Goal: Task Accomplishment & Management: Use online tool/utility

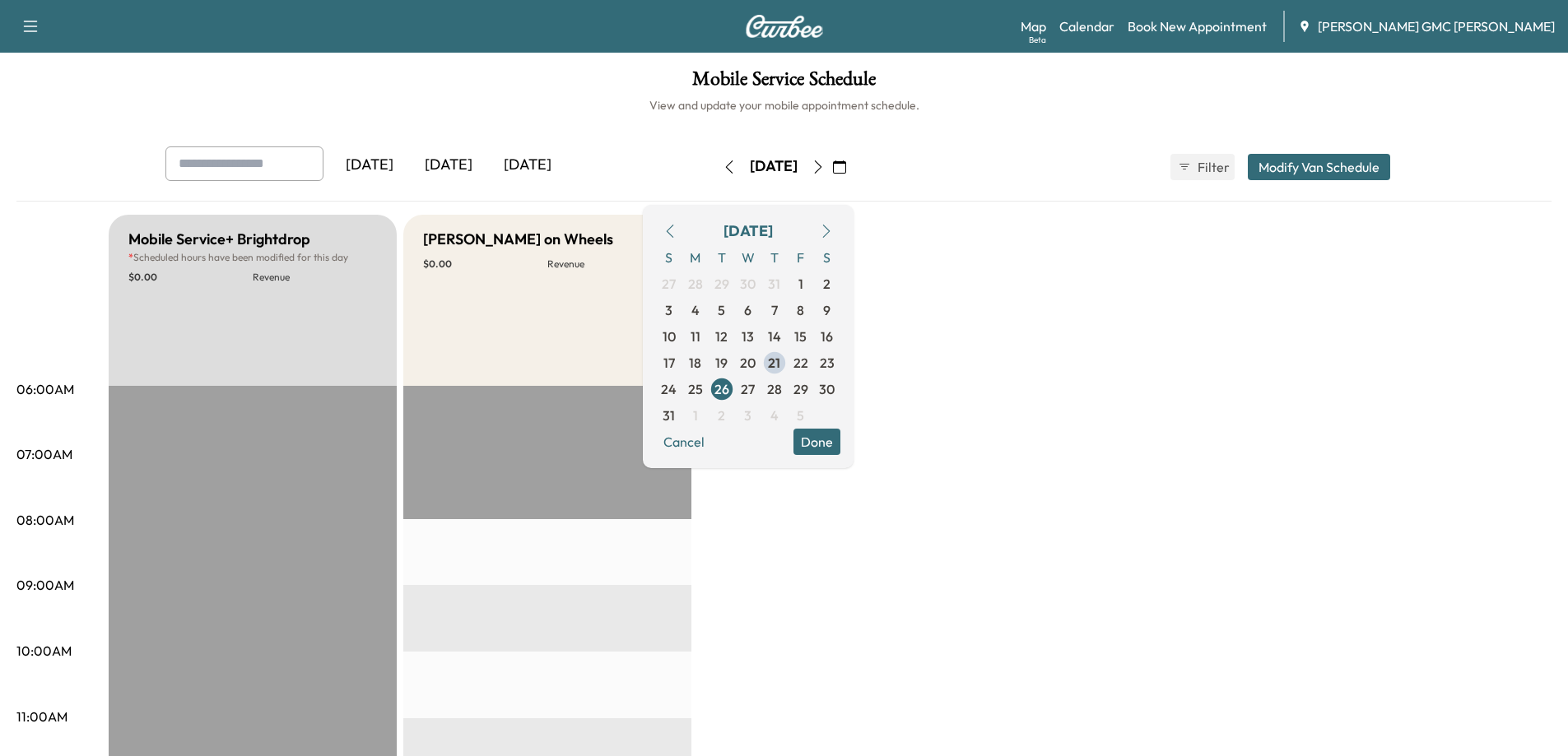
click at [515, 160] on div "[DATE]" at bounding box center [528, 165] width 79 height 38
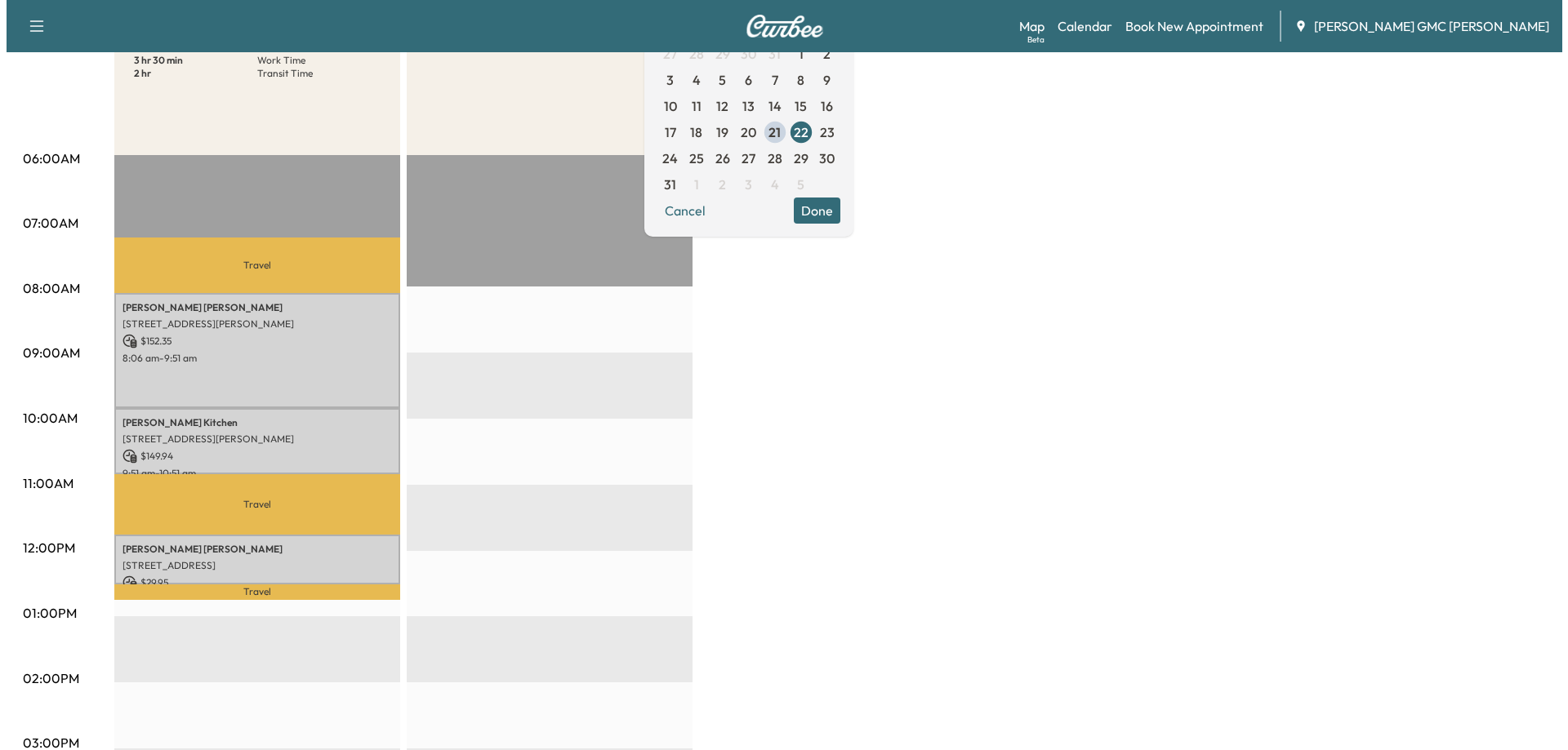
scroll to position [327, 0]
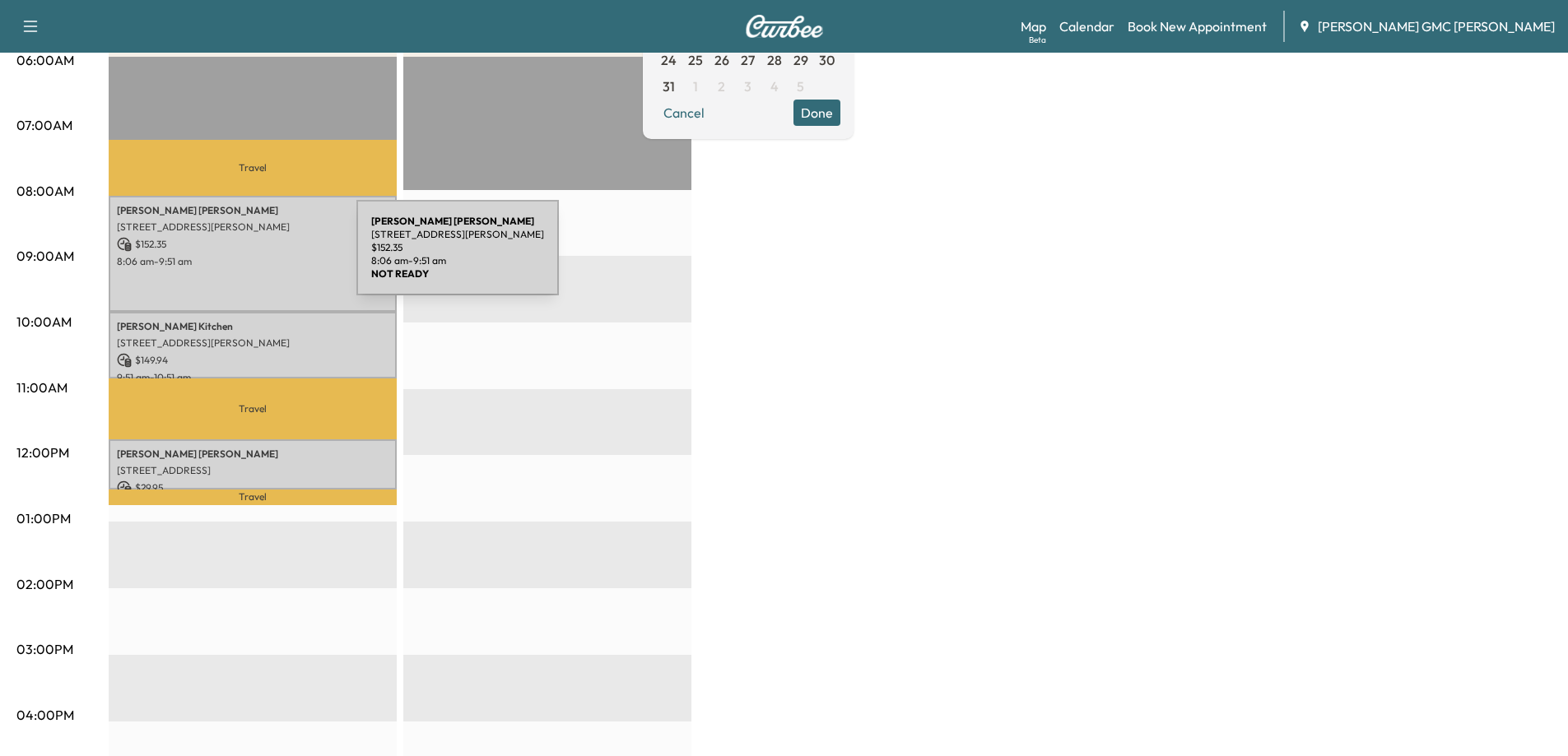
click at [231, 253] on div "[PERSON_NAME] [STREET_ADDRESS][PERSON_NAME] $ 152.35 8:06 am - 9:51 am" at bounding box center [253, 254] width 288 height 116
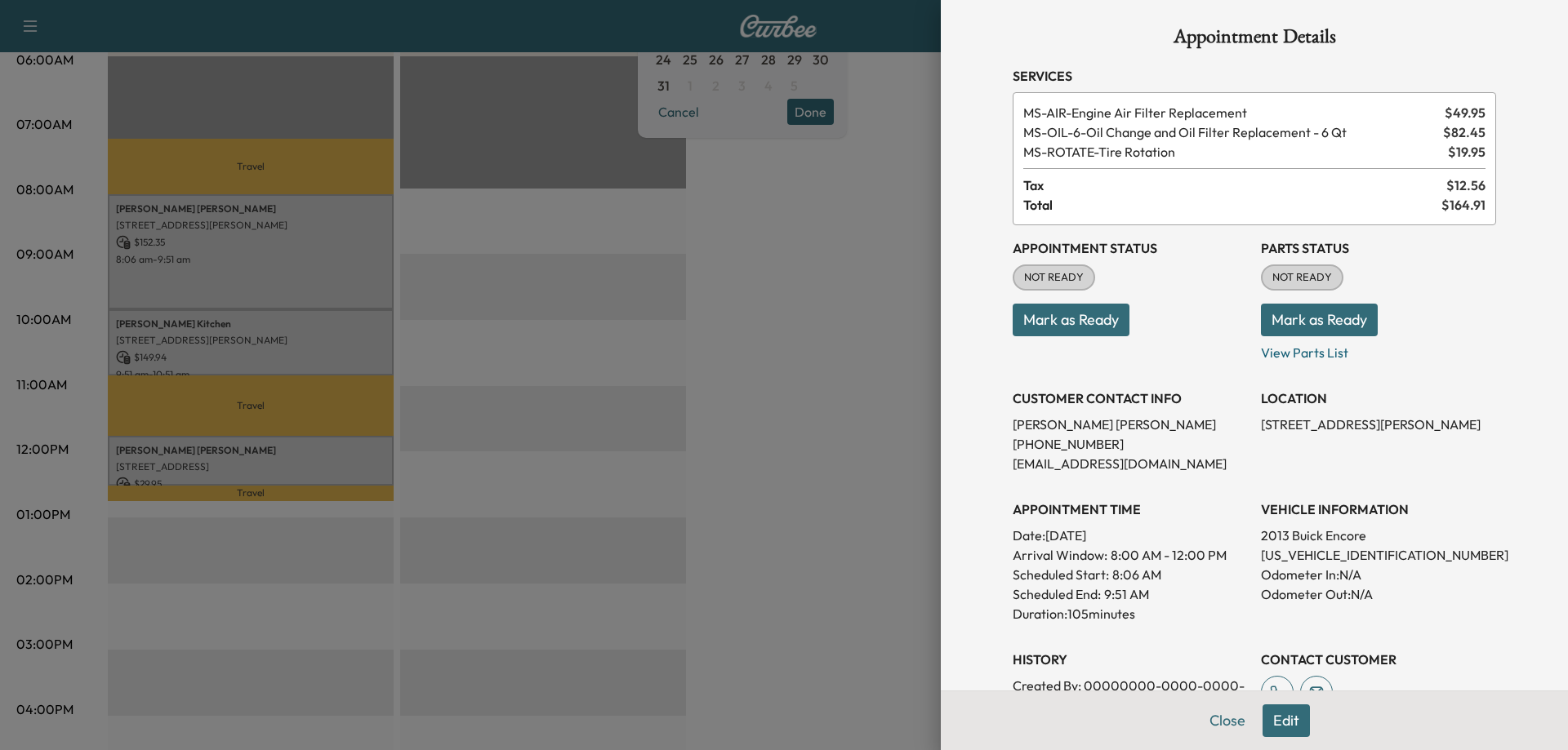
scroll to position [0, 0]
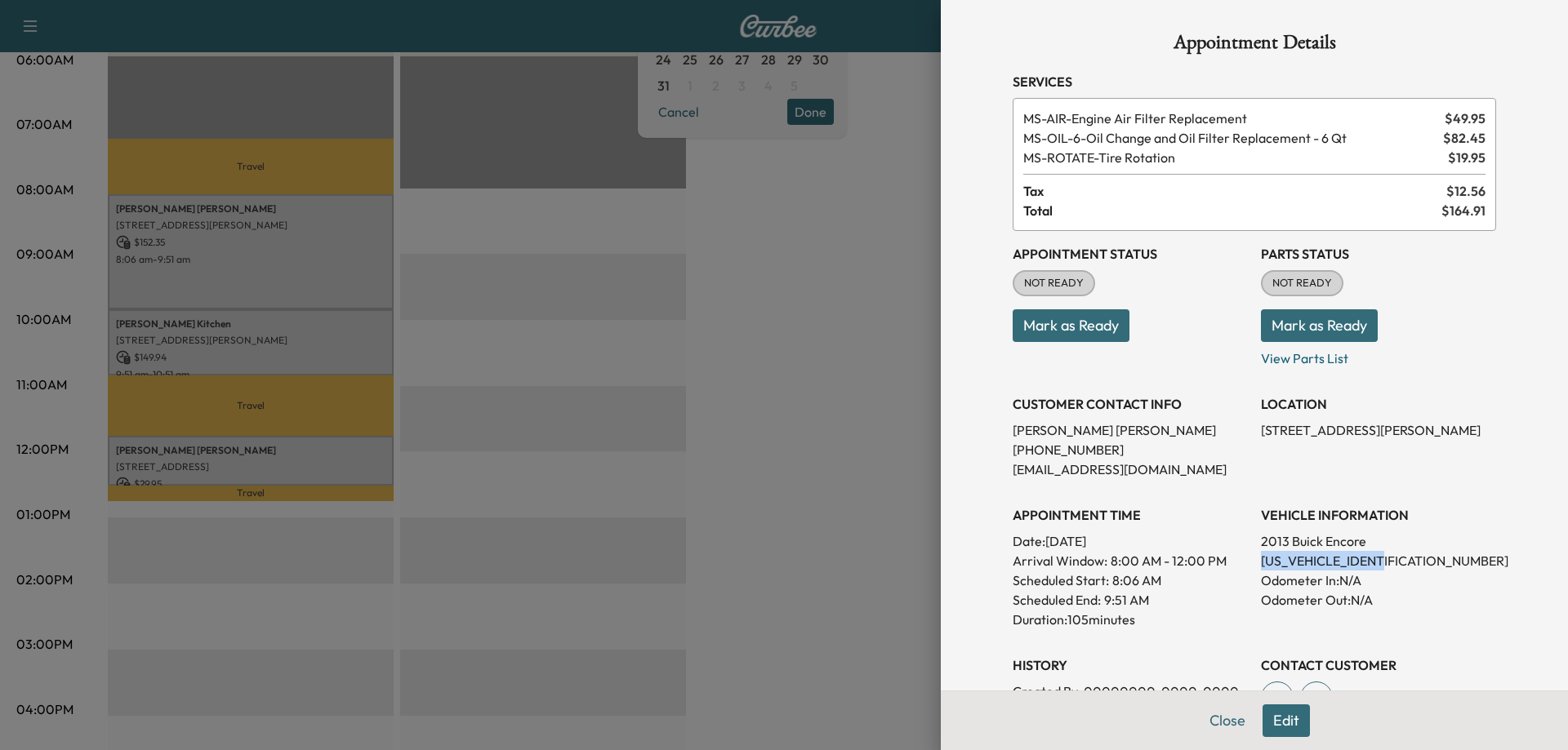
drag, startPoint x: 1249, startPoint y: 562, endPoint x: 1375, endPoint y: 566, distance: 126.1
click at [1375, 566] on p "[US_VEHICLE_IDENTIFICATION_NUMBER]" at bounding box center [1378, 560] width 235 height 19
copy p "[US_VEHICLE_IDENTIFICATION_NUMBER]"
click at [377, 281] on div at bounding box center [784, 375] width 1568 height 750
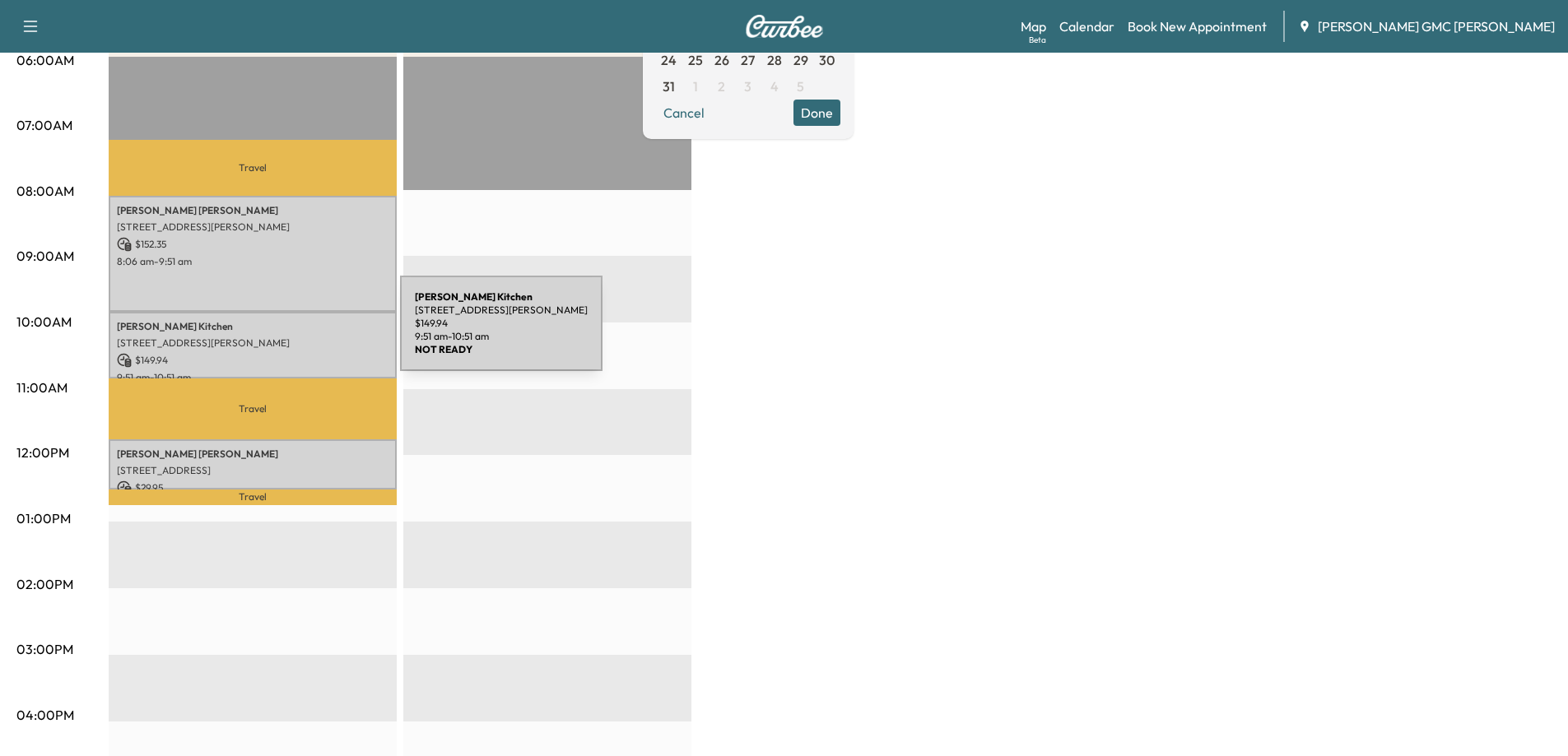
click at [260, 341] on p "[STREET_ADDRESS][PERSON_NAME]" at bounding box center [252, 342] width 271 height 13
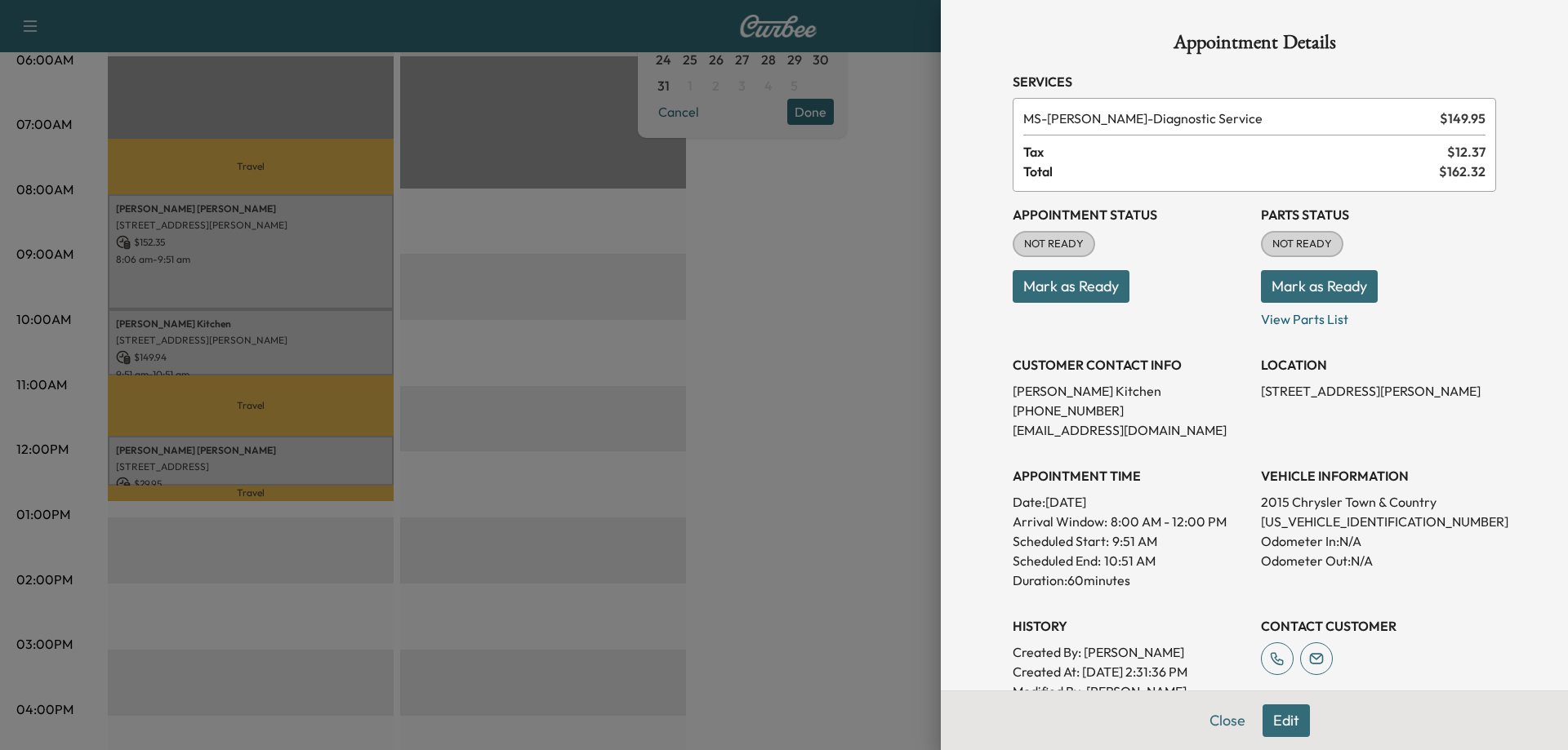
drag, startPoint x: 1278, startPoint y: 551, endPoint x: 1262, endPoint y: 546, distance: 16.8
click at [1273, 551] on p "Odometer Out: N/A" at bounding box center [1378, 560] width 235 height 19
drag, startPoint x: 1249, startPoint y: 524, endPoint x: 1382, endPoint y: 522, distance: 133.0
click at [1382, 522] on p "[US_VEHICLE_IDENTIFICATION_NUMBER]" at bounding box center [1378, 521] width 235 height 19
copy p "[US_VEHICLE_IDENTIFICATION_NUMBER]"
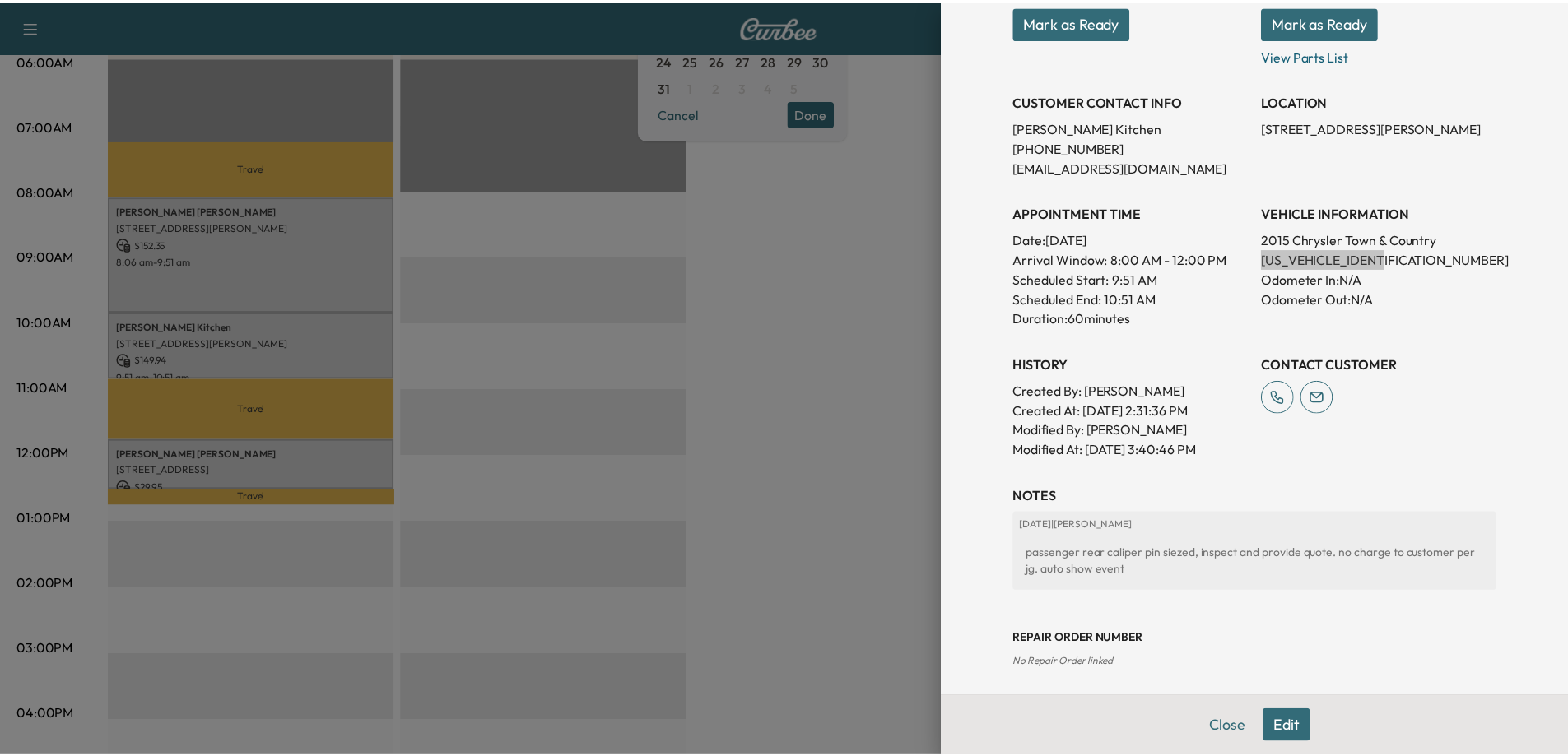
scroll to position [274, 0]
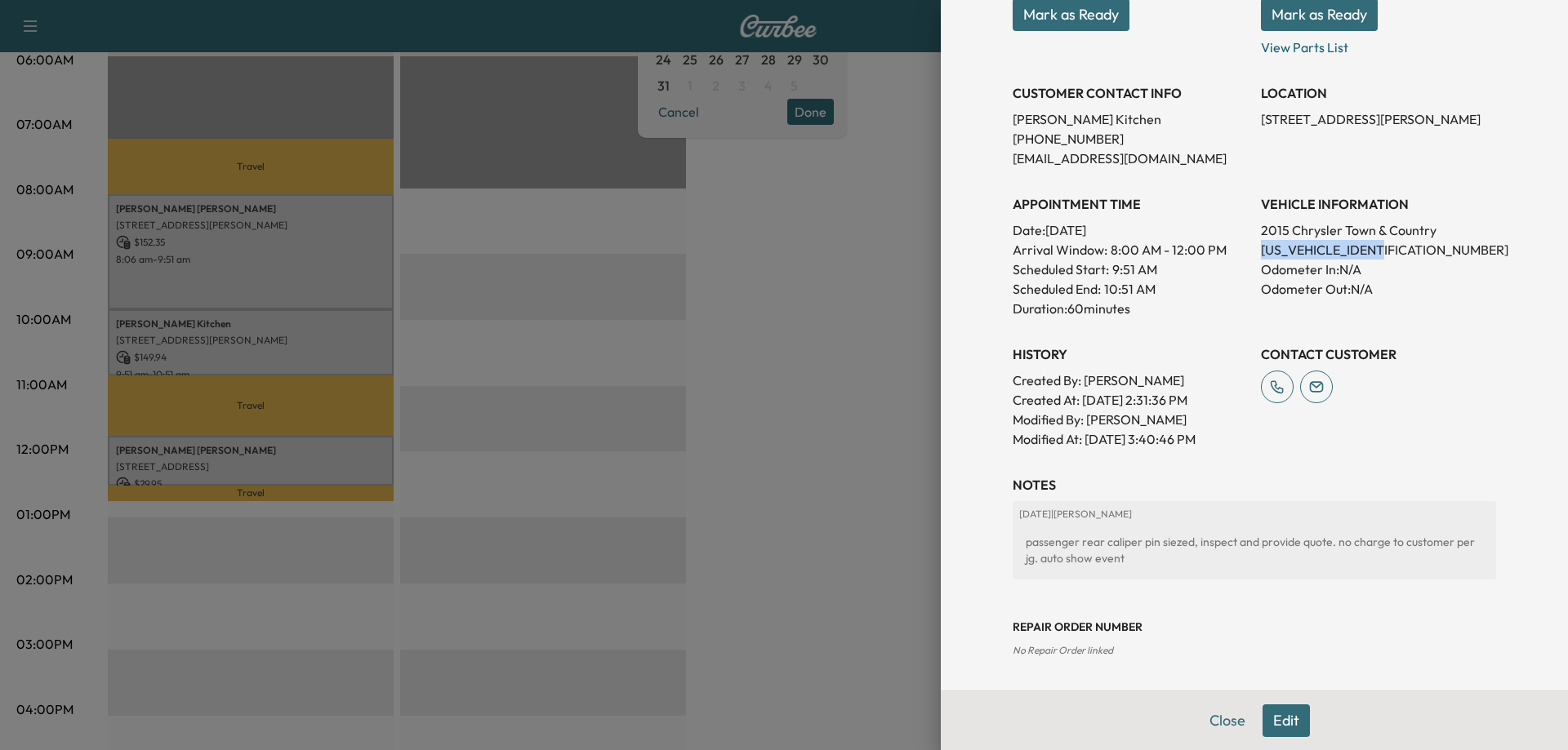
click at [728, 497] on div at bounding box center [784, 375] width 1568 height 750
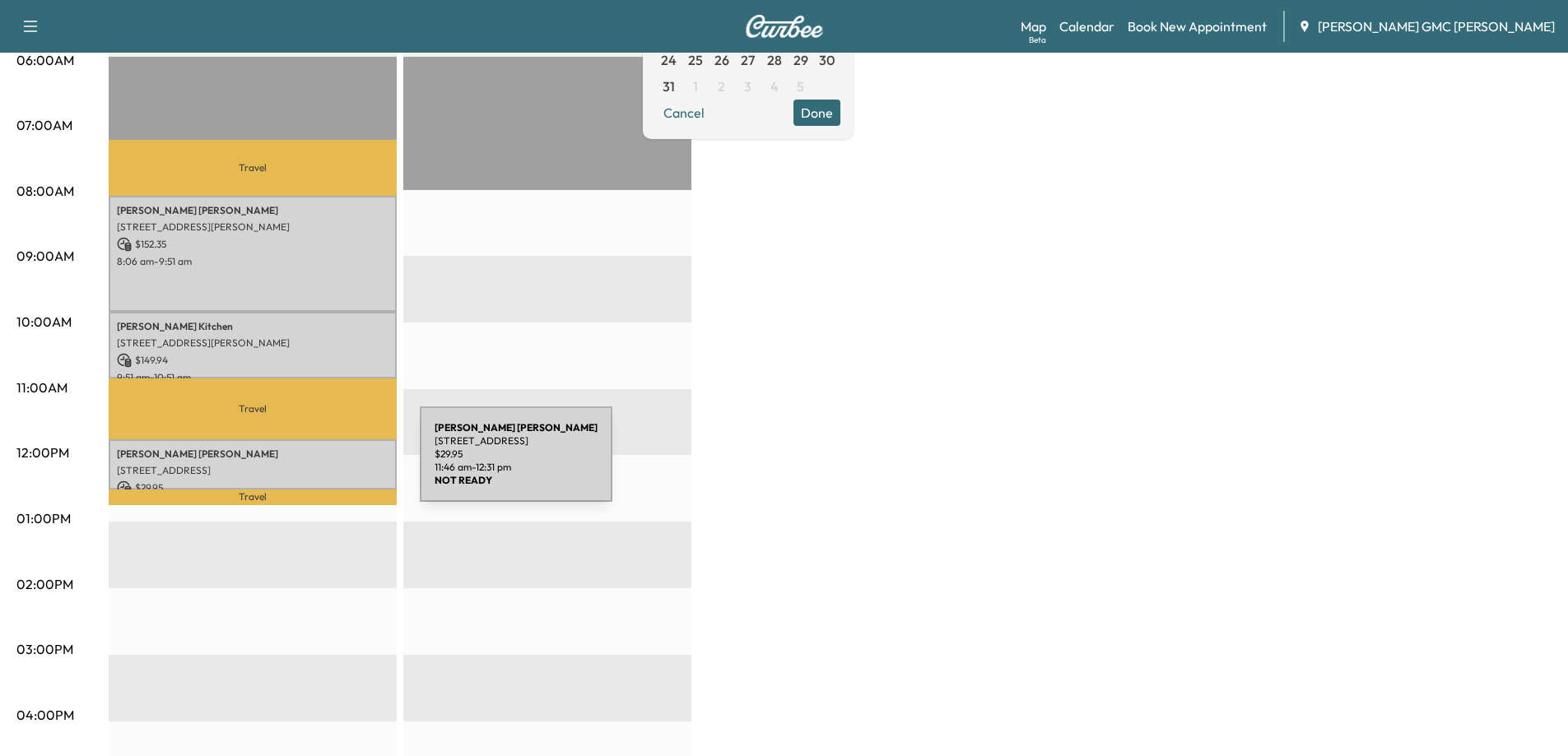
click at [295, 464] on p "[STREET_ADDRESS]" at bounding box center [252, 470] width 271 height 13
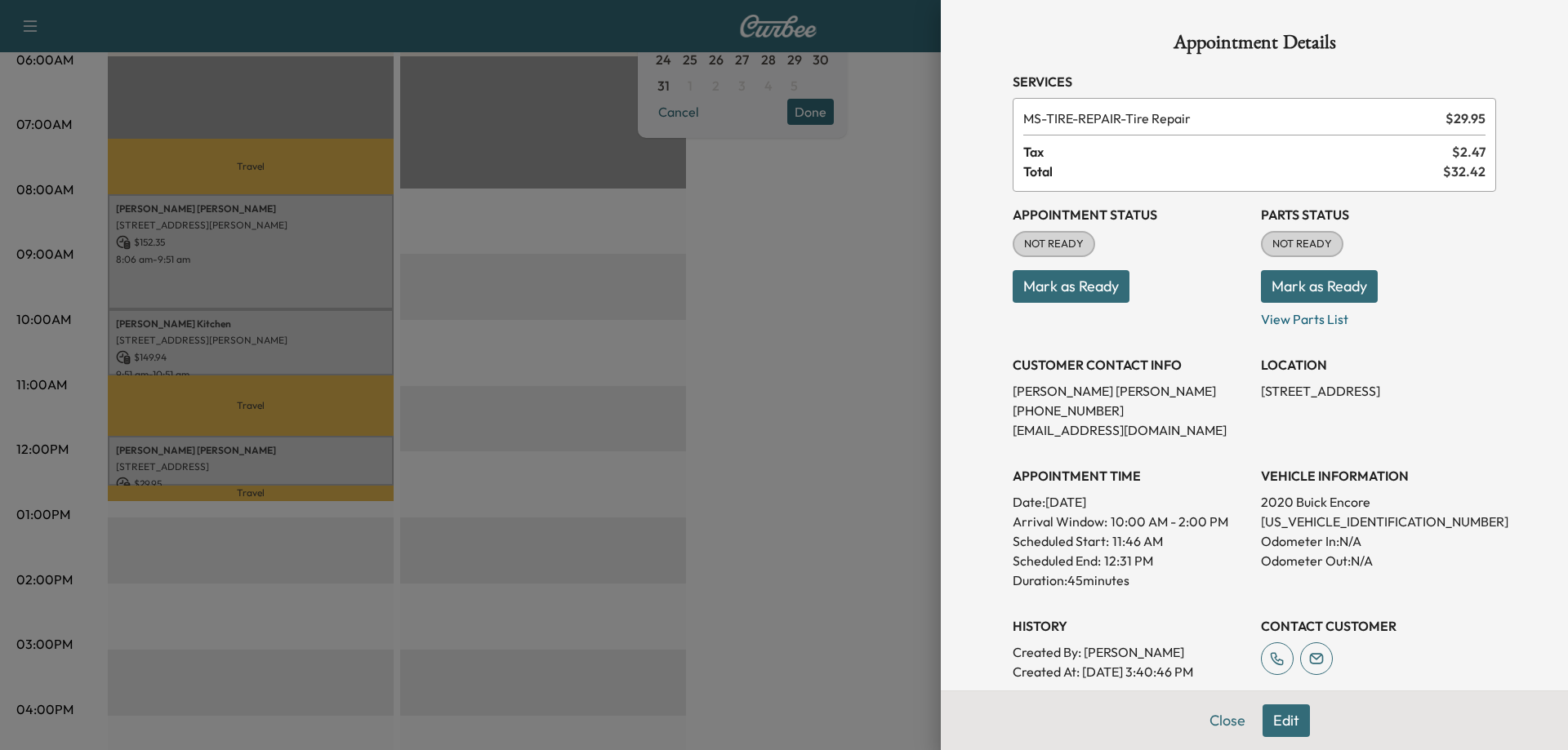
click at [622, 532] on div at bounding box center [784, 375] width 1568 height 750
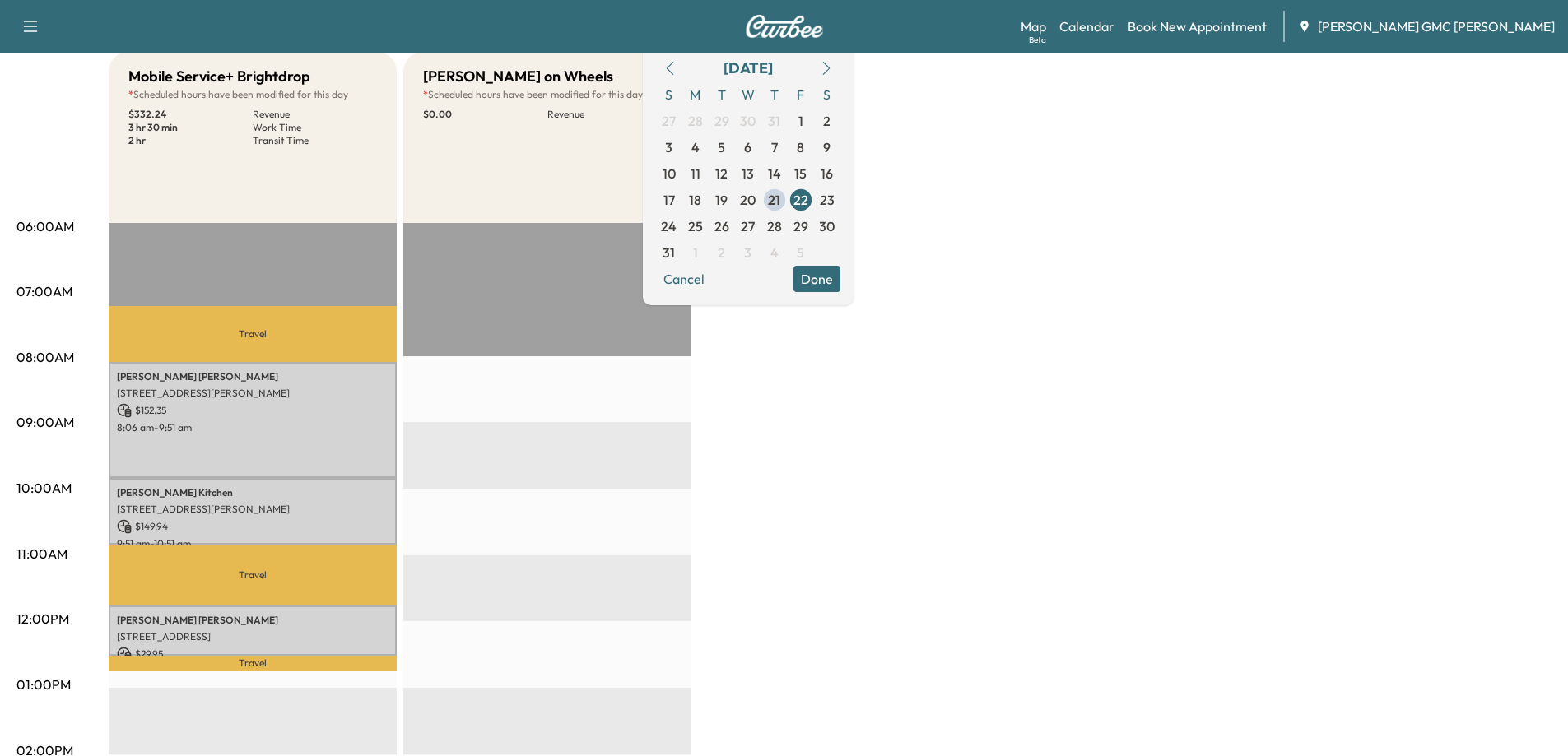
scroll to position [164, 0]
